Goal: Transaction & Acquisition: Purchase product/service

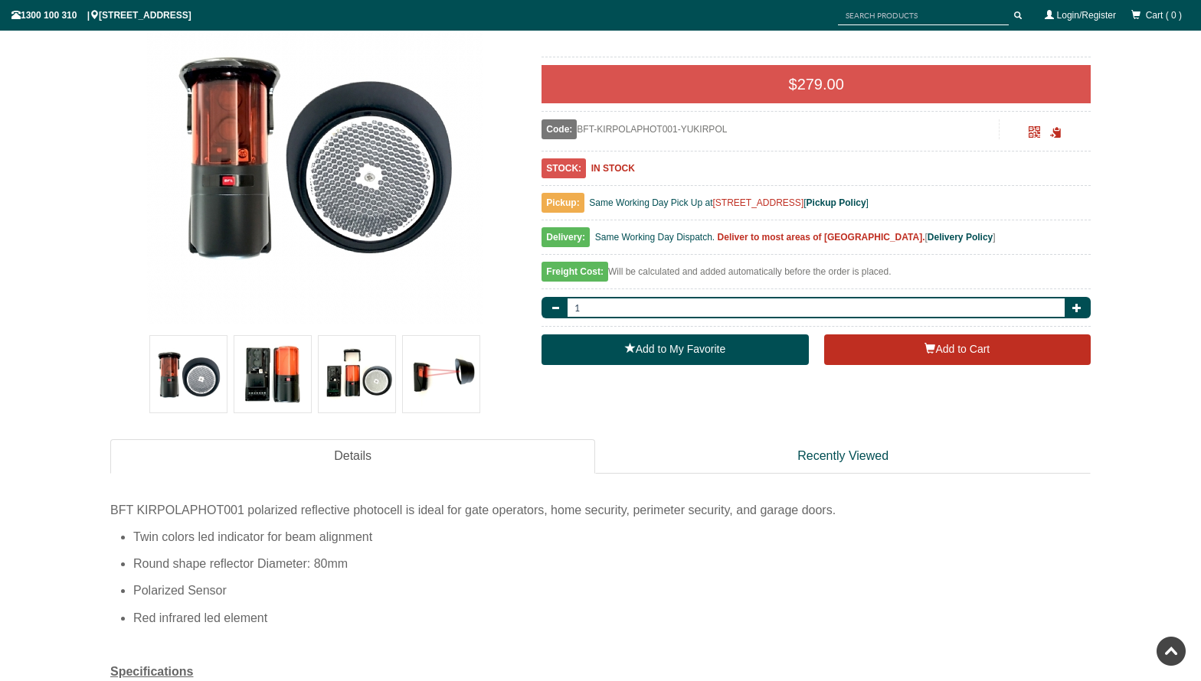
scroll to position [383, 0]
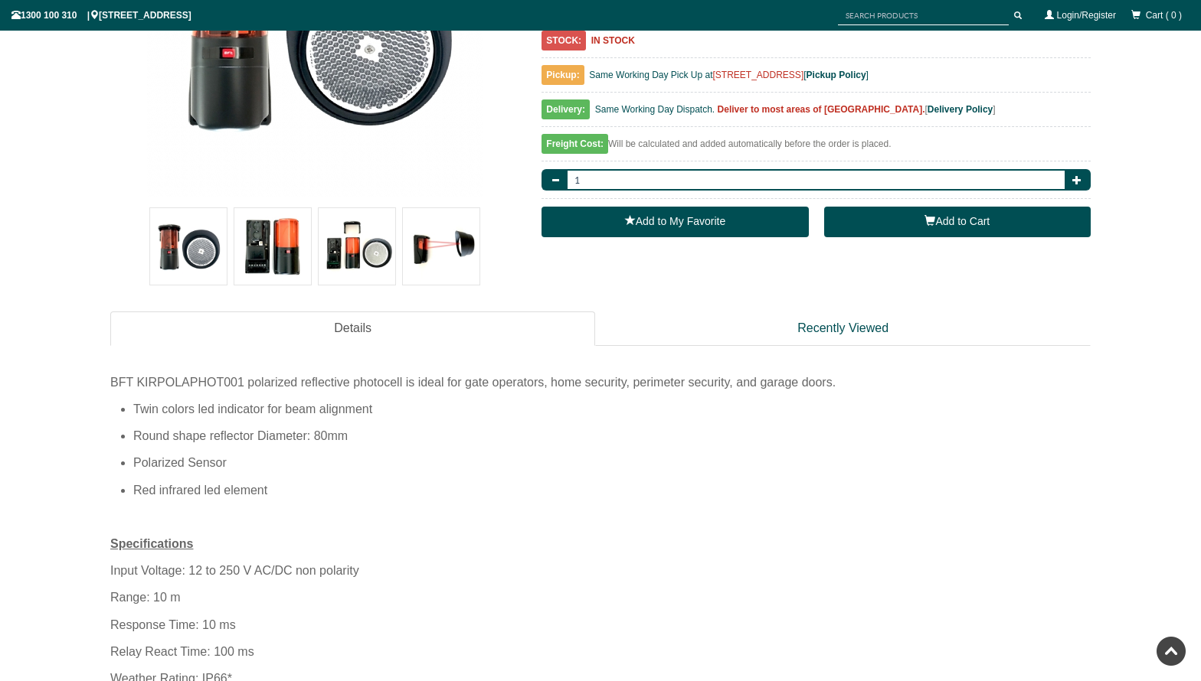
click at [933, 224] on span "button" at bounding box center [929, 220] width 11 height 11
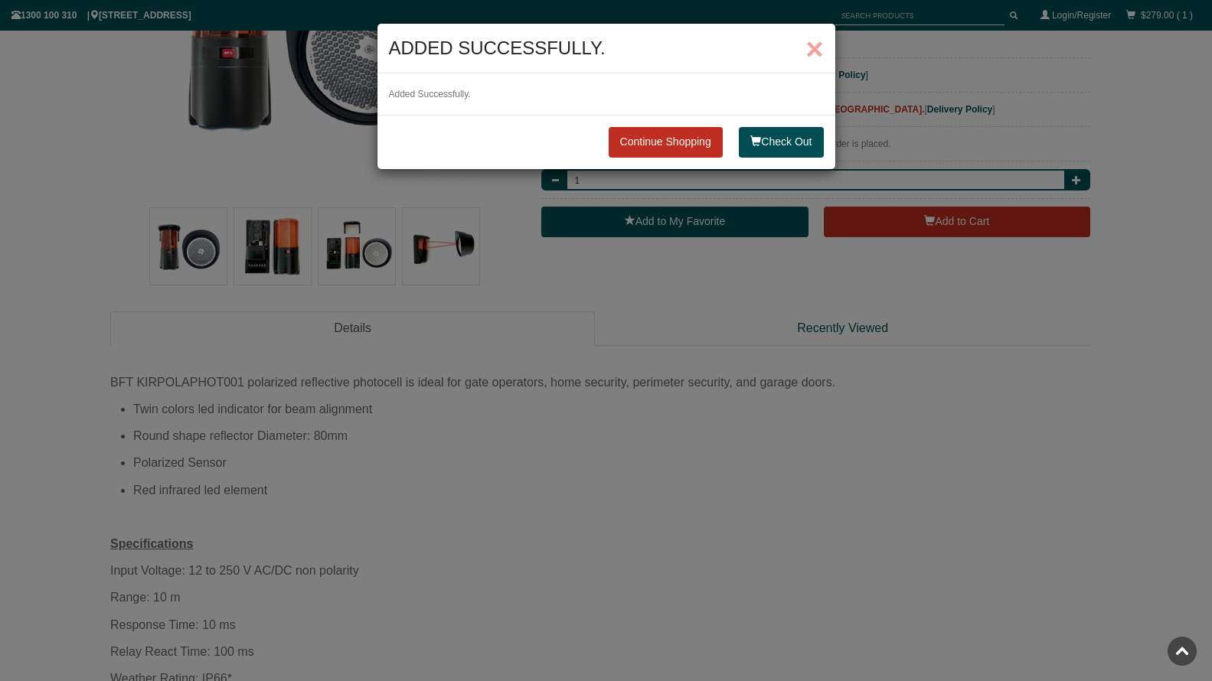
click at [810, 44] on span "×" at bounding box center [814, 49] width 18 height 34
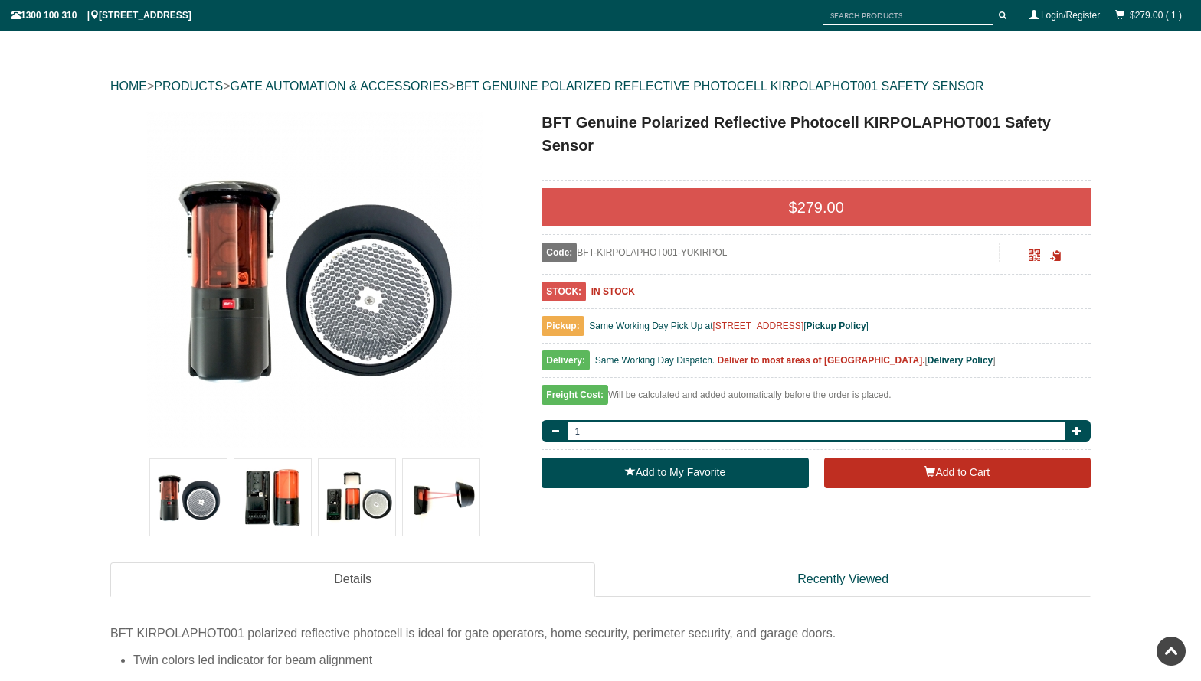
scroll to position [0, 0]
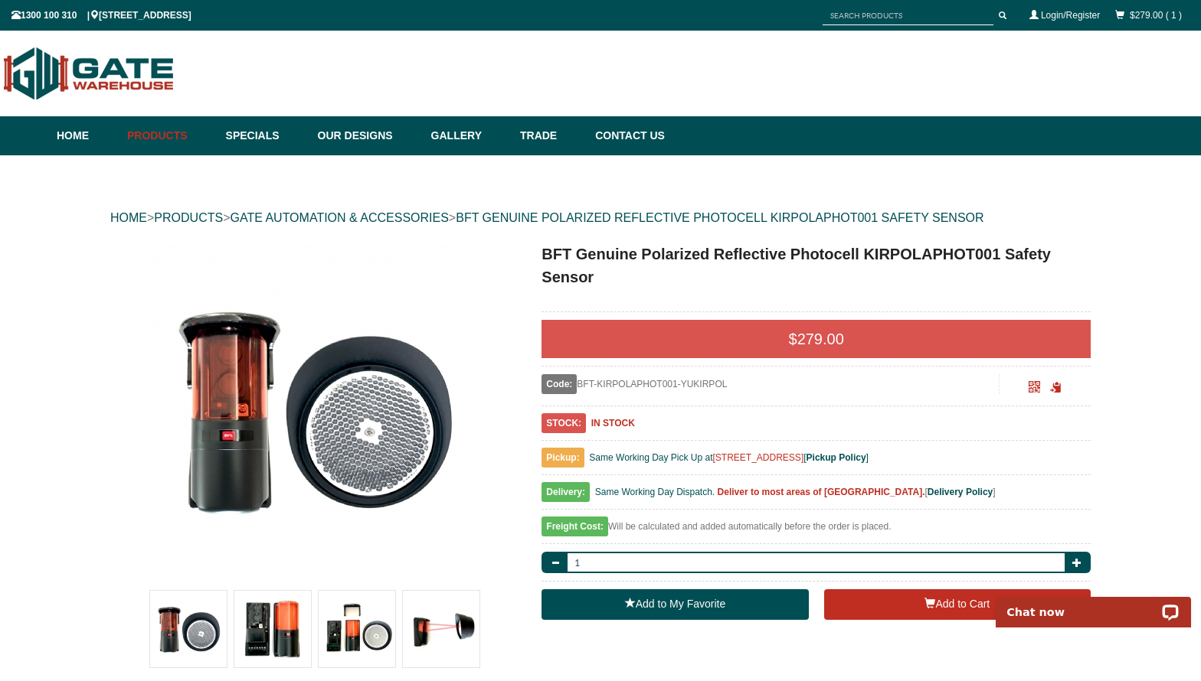
click at [1132, 13] on link "$279.00 ( 1 )" at bounding box center [1155, 15] width 52 height 11
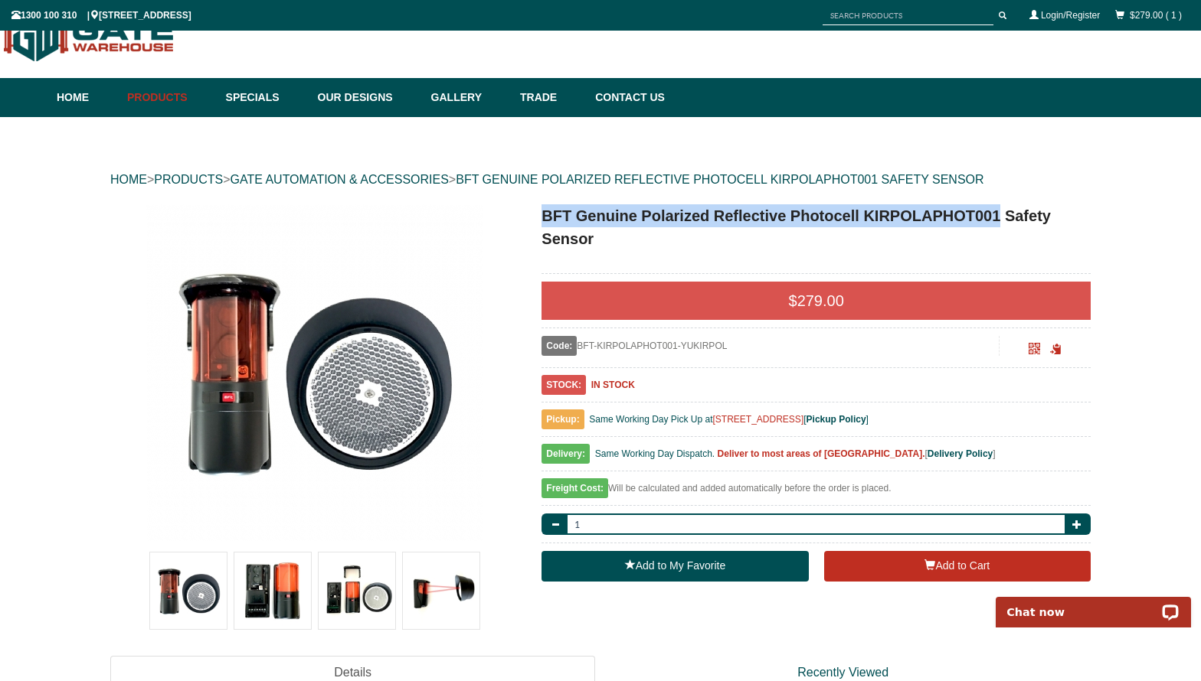
drag, startPoint x: 542, startPoint y: 211, endPoint x: 1001, endPoint y: 215, distance: 459.4
click at [1001, 215] on h1 "BFT Genuine Polarized Reflective Photocell KIRPOLAPHOT001 Safety Sensor" at bounding box center [815, 227] width 549 height 46
copy h1 "BFT Genuine Polarized Reflective Photocell KIRPOLAPHOT001"
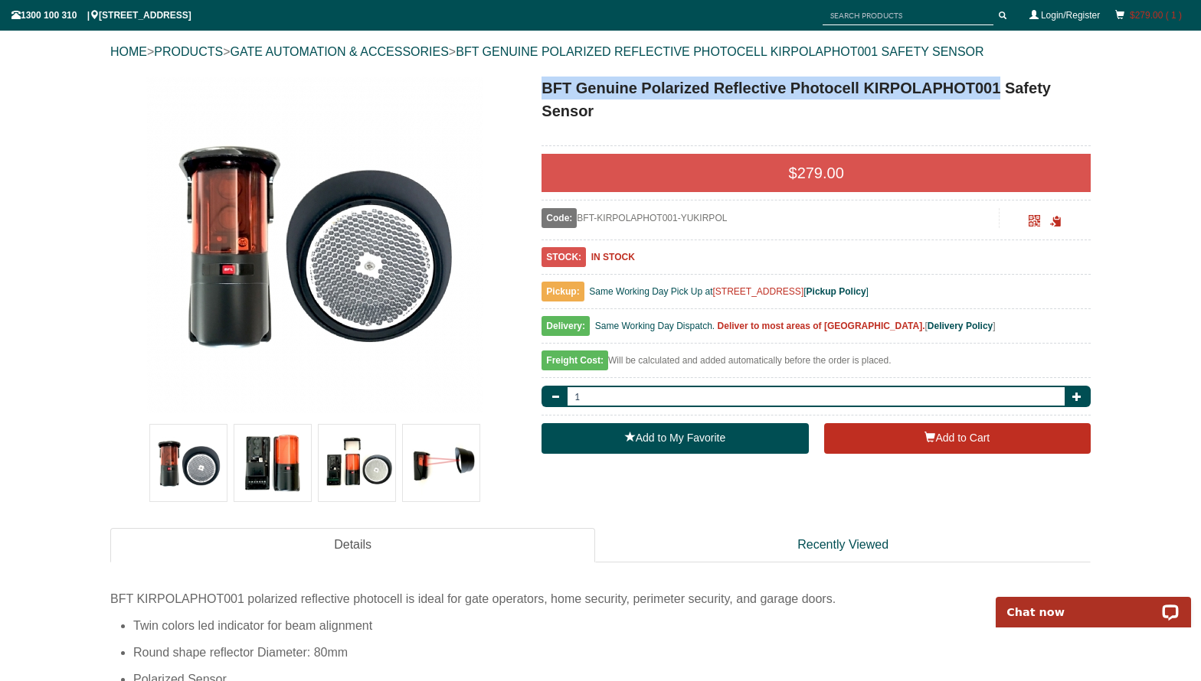
click at [1151, 15] on link "$279.00 ( 1 )" at bounding box center [1155, 15] width 52 height 11
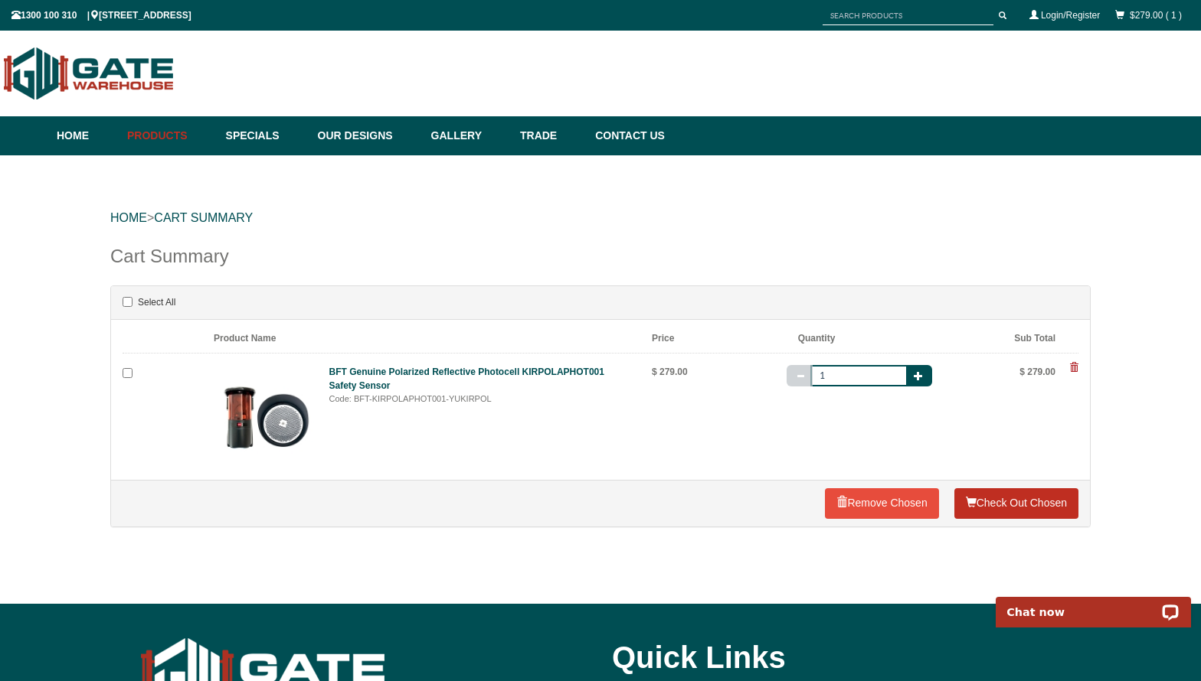
click at [999, 508] on link "Check Out Chosen" at bounding box center [1016, 503] width 124 height 31
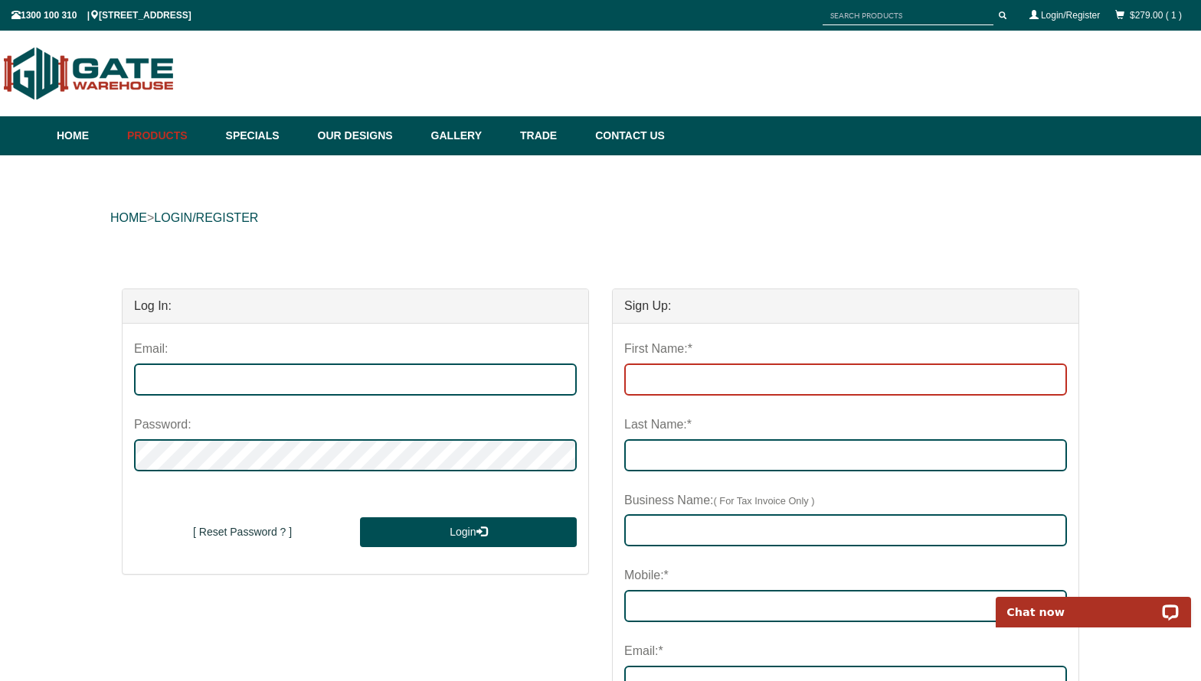
click at [652, 372] on input "First Name:*" at bounding box center [845, 380] width 443 height 32
type input "Logical"
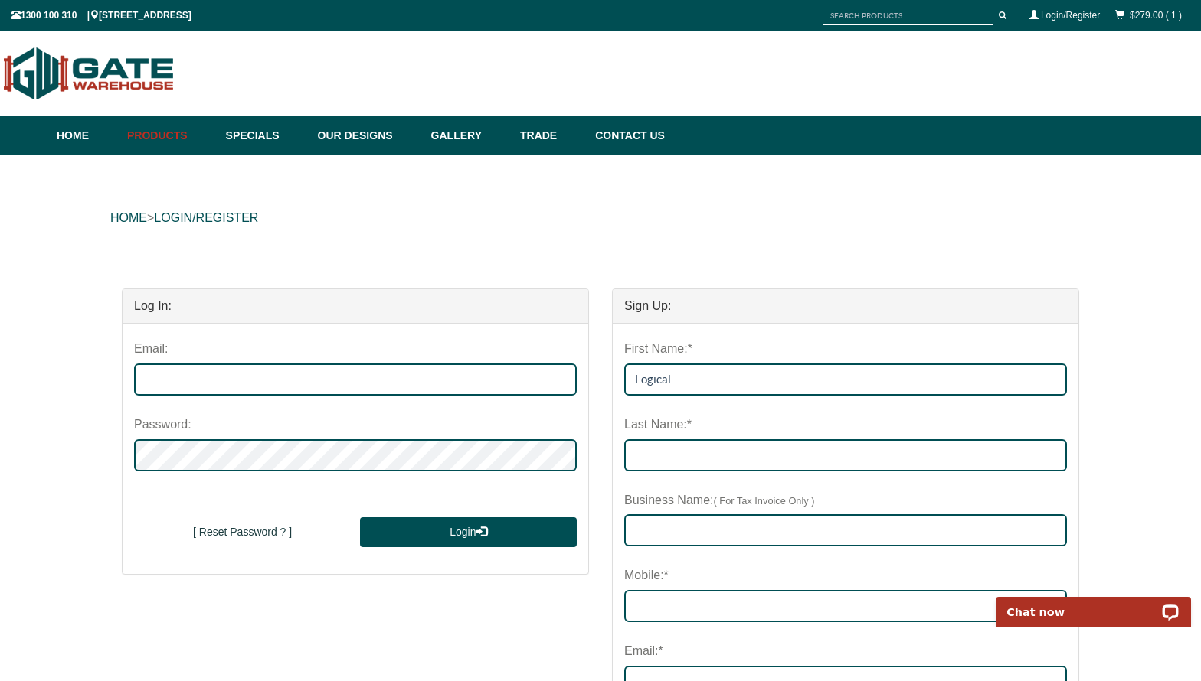
type input "Services"
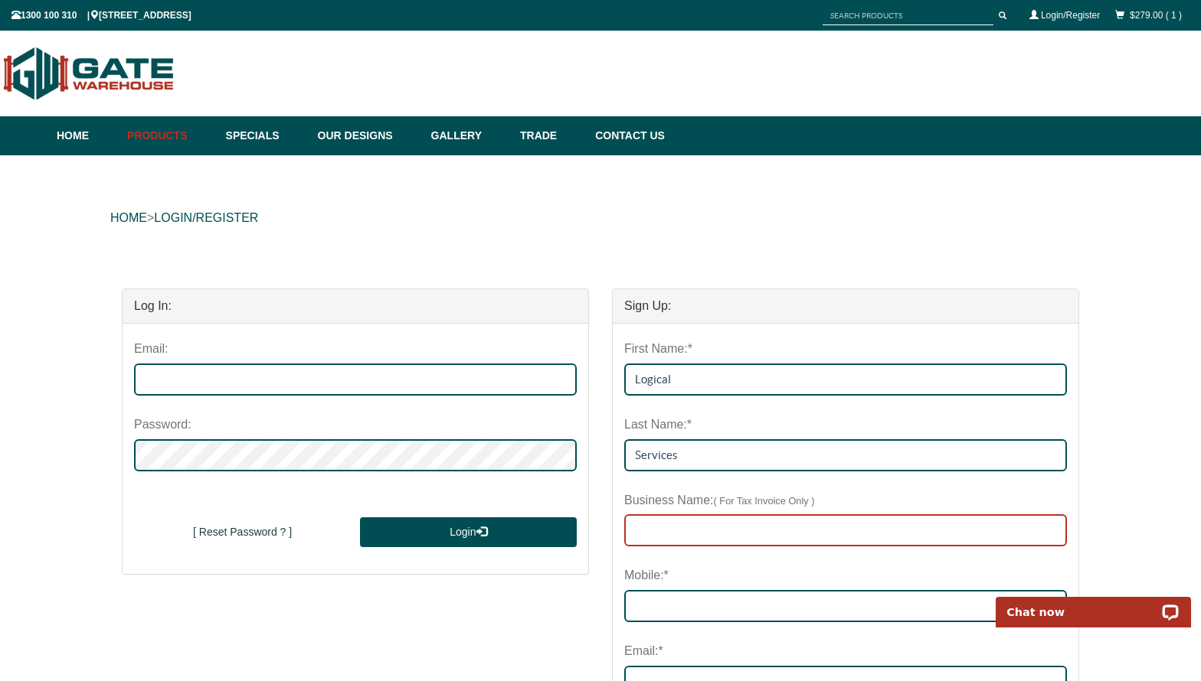
type input "LOGICAL SERVICES PTY LTD"
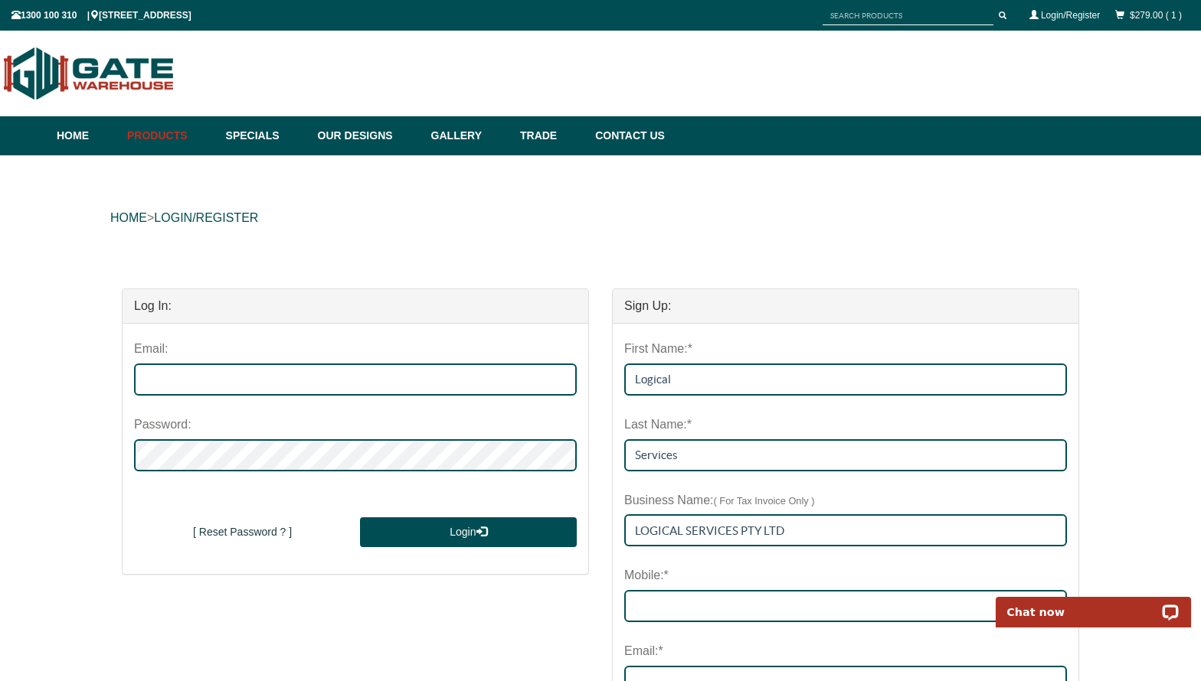
type input "1300660290"
type input "sales@logicalservices.com.au"
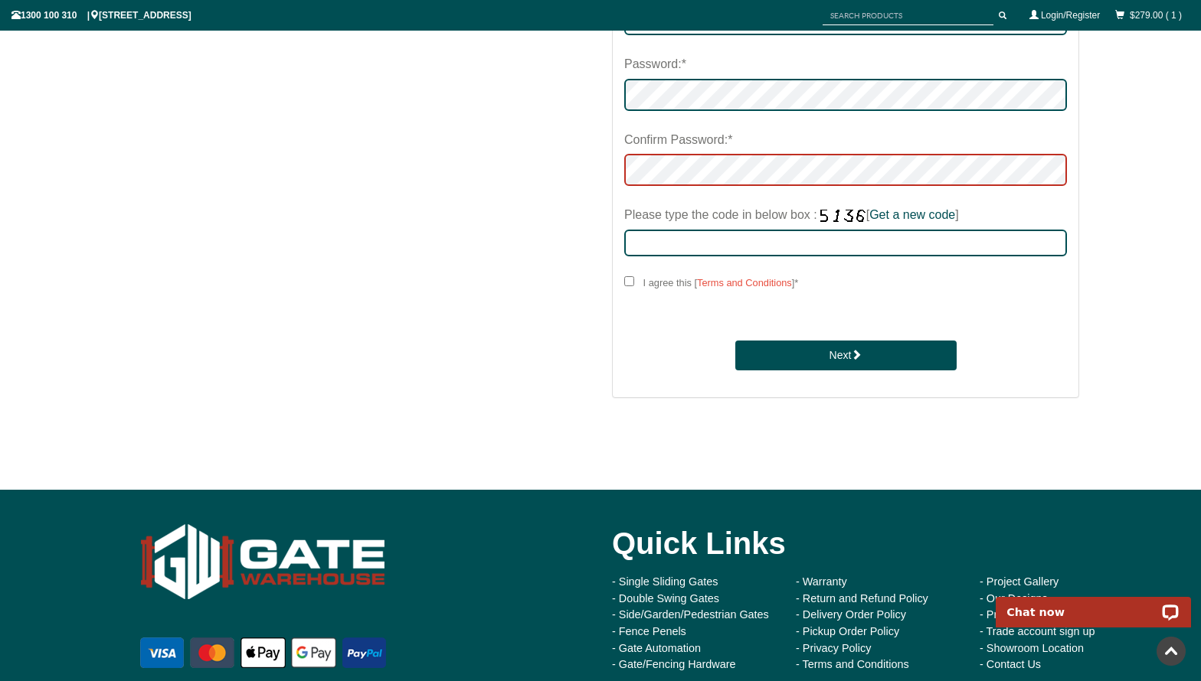
scroll to position [766, 0]
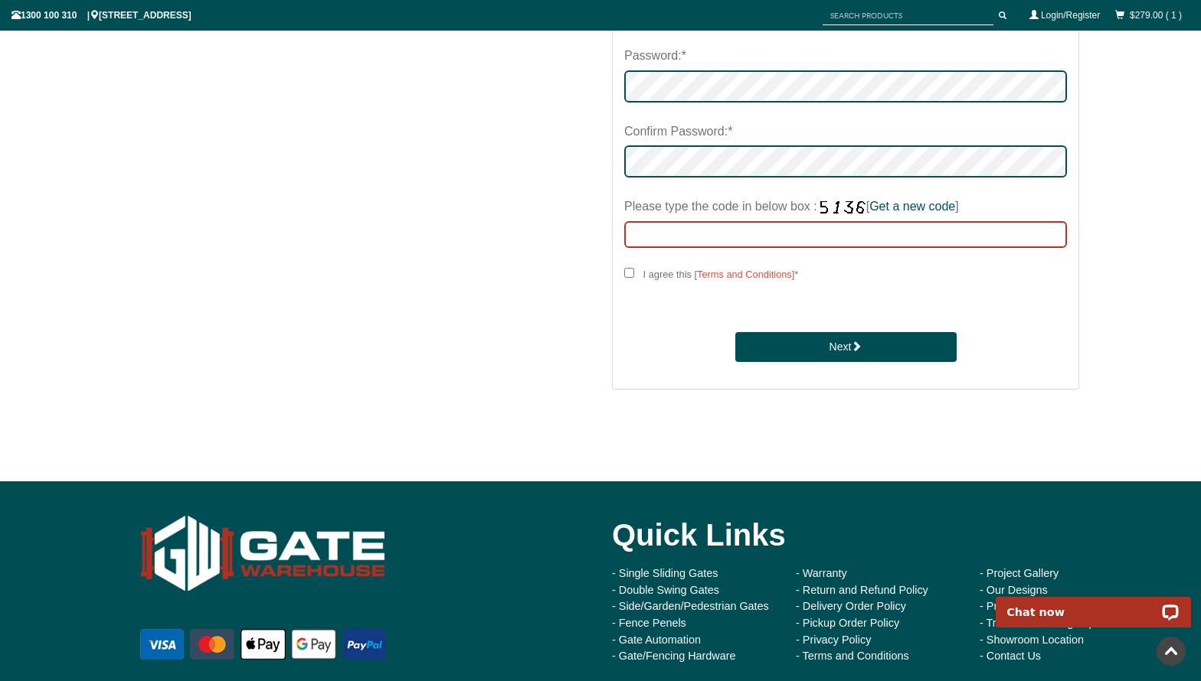
click at [711, 243] on input "Please type the code in below box : [ Get a new code ]" at bounding box center [845, 234] width 443 height 27
type input "3741"
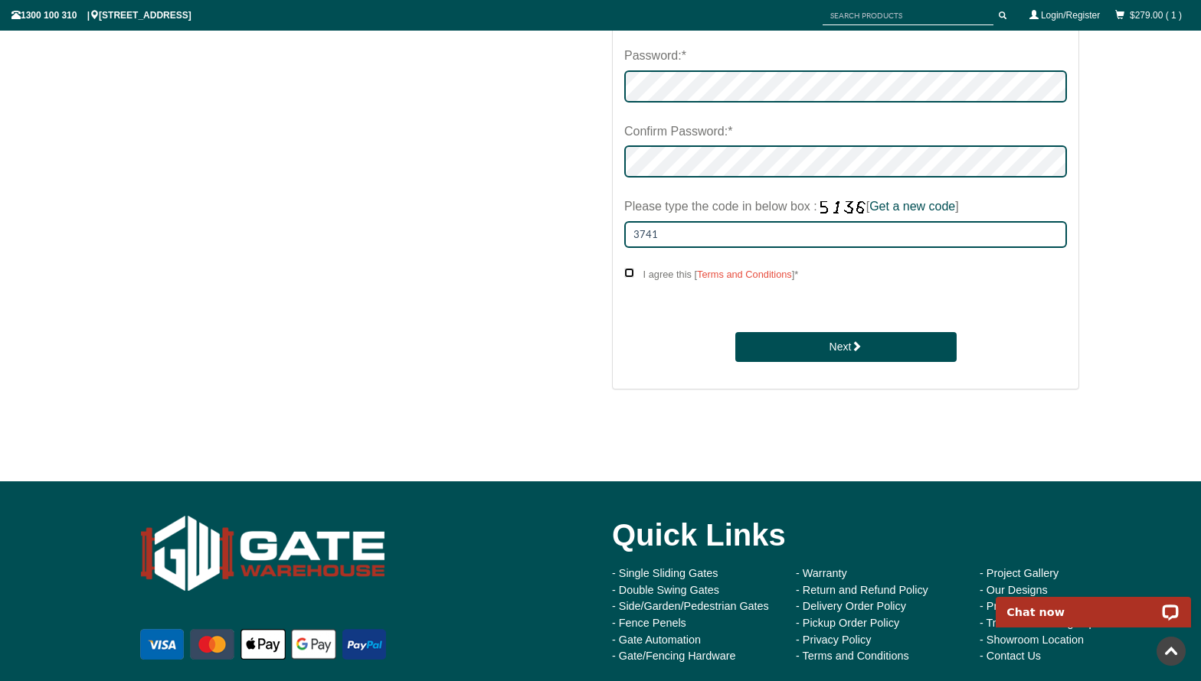
click at [628, 275] on input "I agree this [ Terms and Conditions ] *" at bounding box center [629, 273] width 10 height 10
checkbox input "****"
click at [806, 345] on button "Next" at bounding box center [845, 347] width 221 height 31
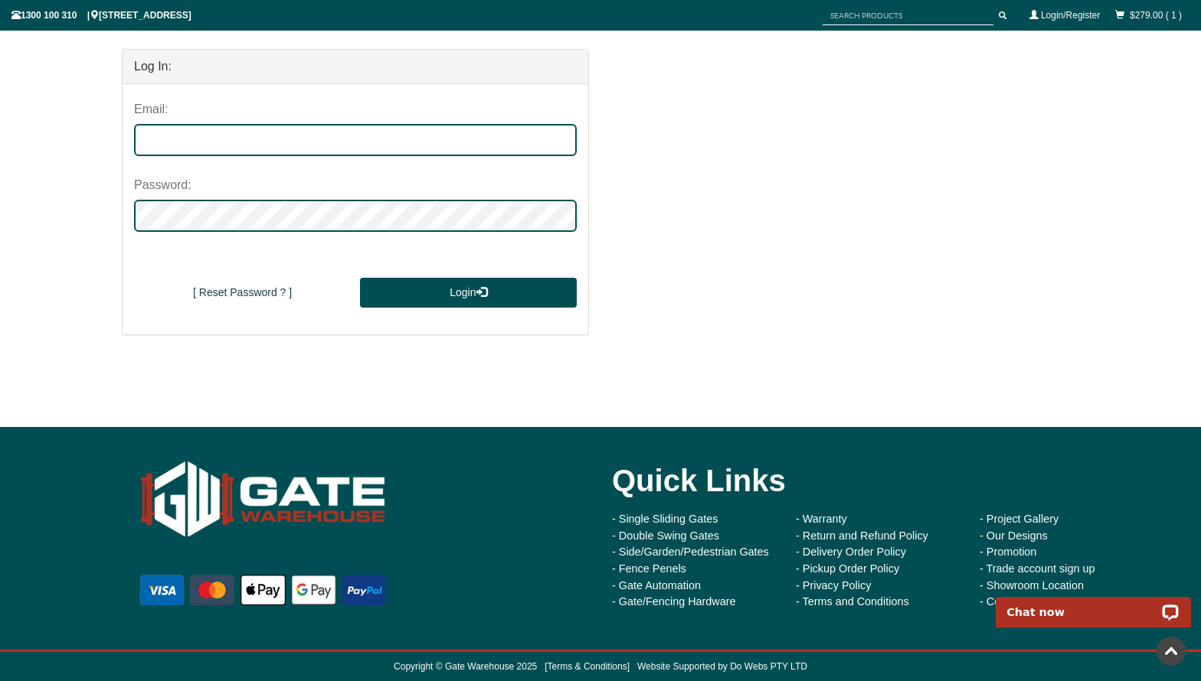
scroll to position [149, 0]
